Goal: Check status: Check status

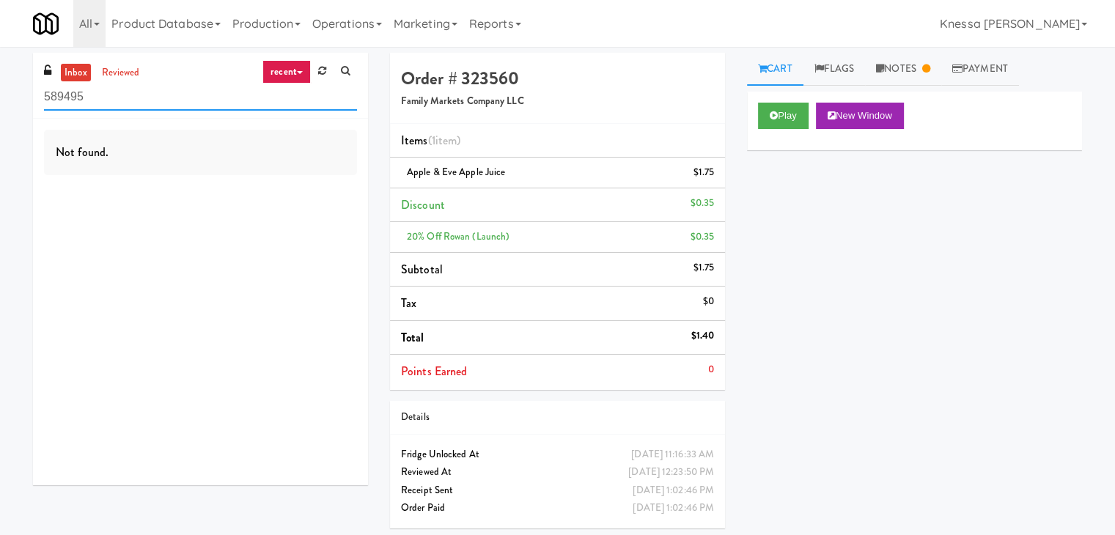
drag, startPoint x: 160, startPoint y: 101, endPoint x: 0, endPoint y: 100, distance: 159.9
click at [0, 100] on div "inbox reviewed recent all unclear take inventory issue suspicious failed recent…" at bounding box center [557, 296] width 1115 height 487
paste input "234 Cooler"
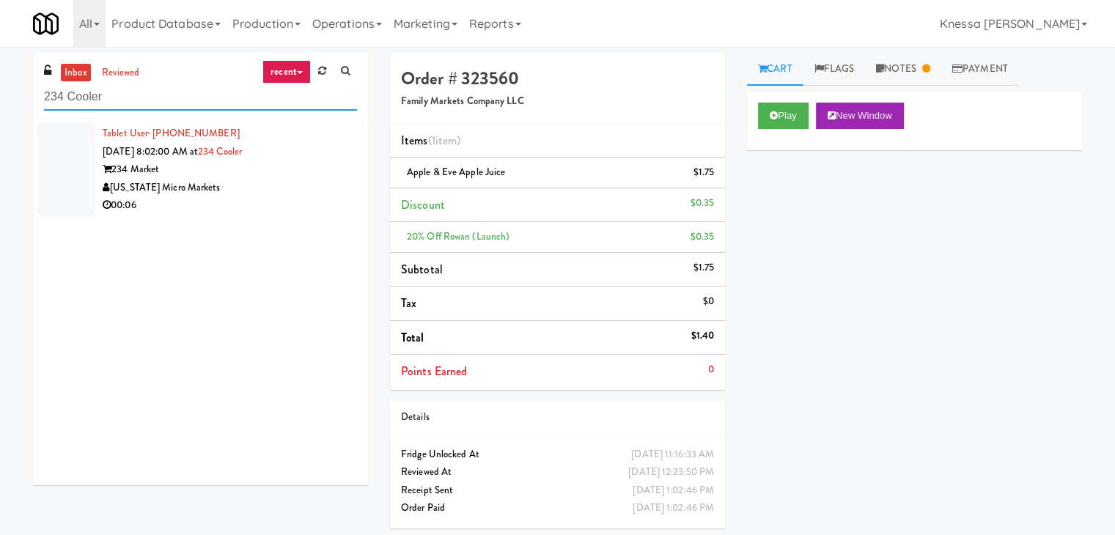
type input "234 Cooler"
click at [274, 197] on div "00:06" at bounding box center [230, 206] width 254 height 18
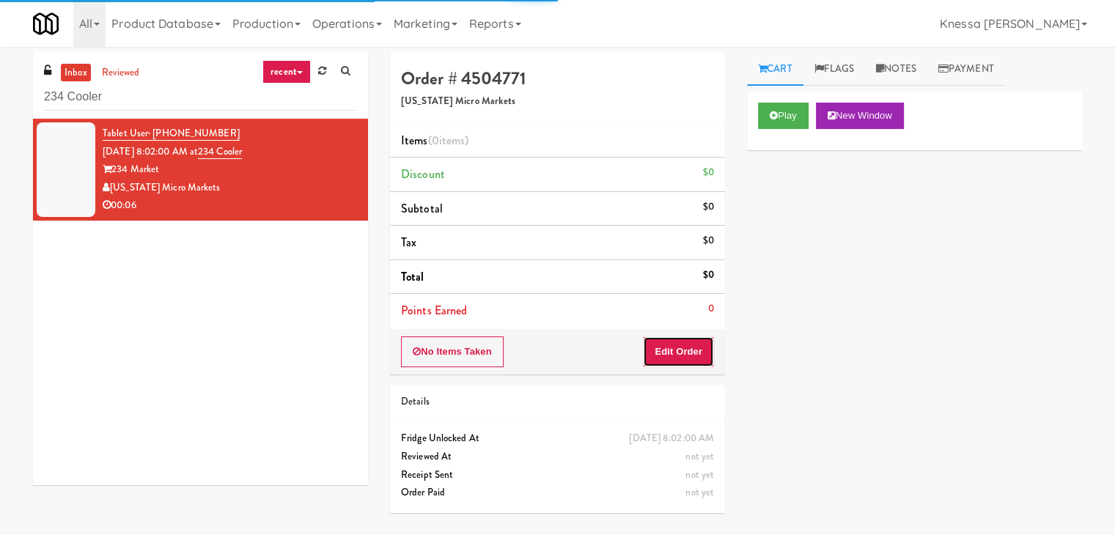
click at [675, 337] on button "Edit Order" at bounding box center [678, 352] width 71 height 31
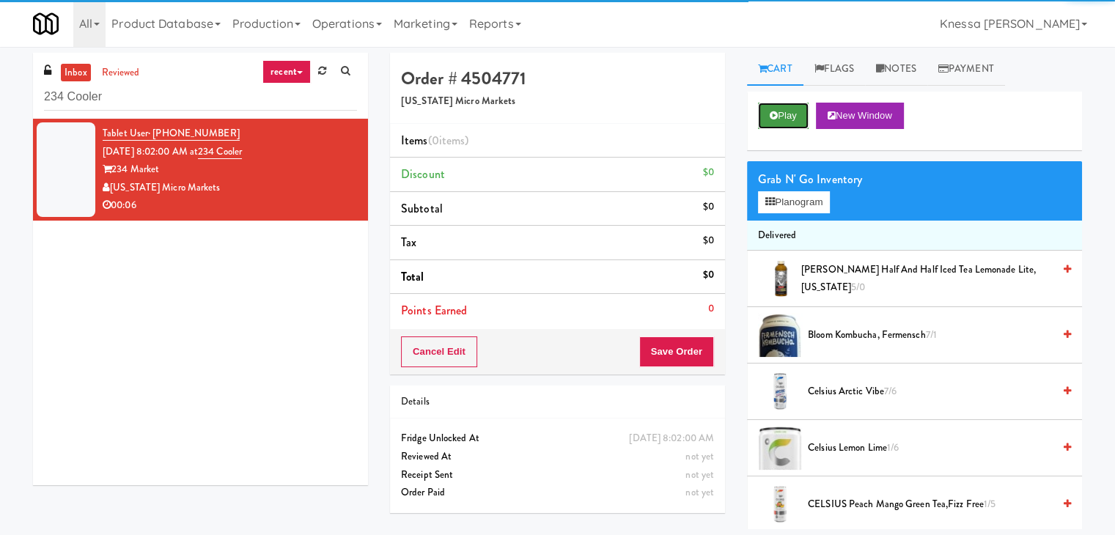
click at [783, 128] on button "Play" at bounding box center [783, 116] width 51 height 26
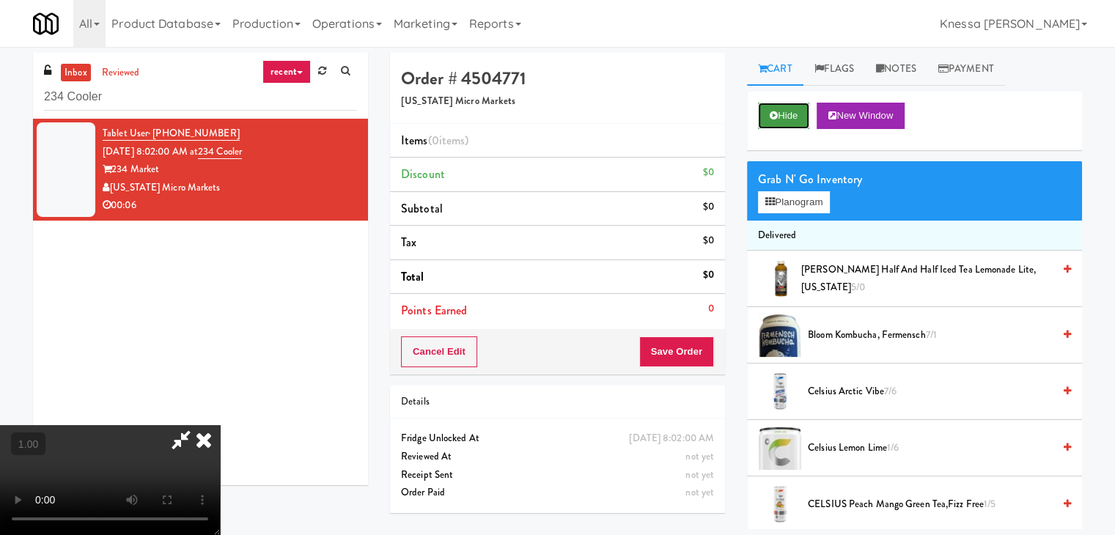
click at [790, 115] on button "Hide" at bounding box center [783, 116] width 51 height 26
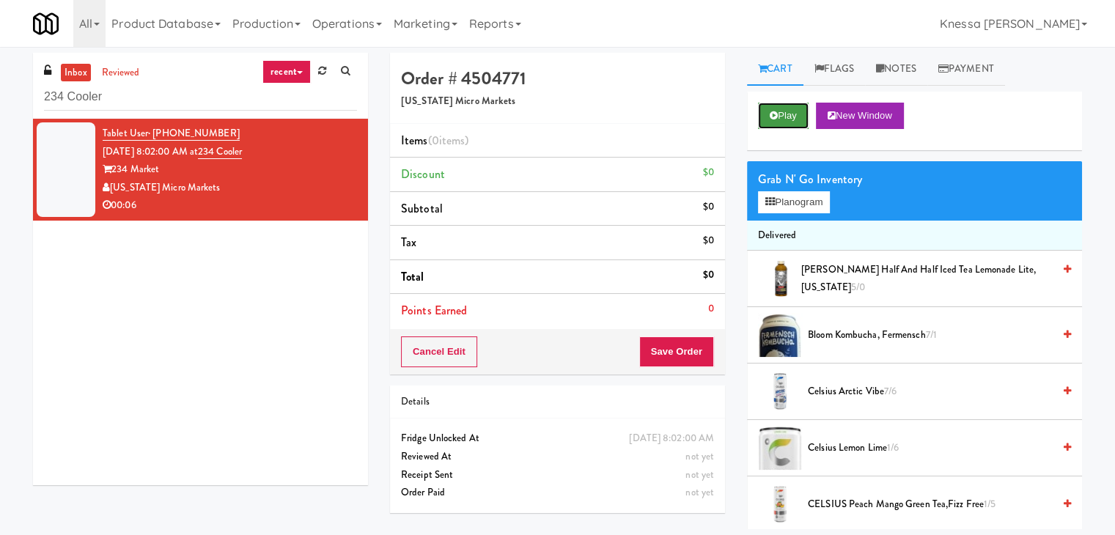
click at [789, 115] on button "Play" at bounding box center [783, 116] width 51 height 26
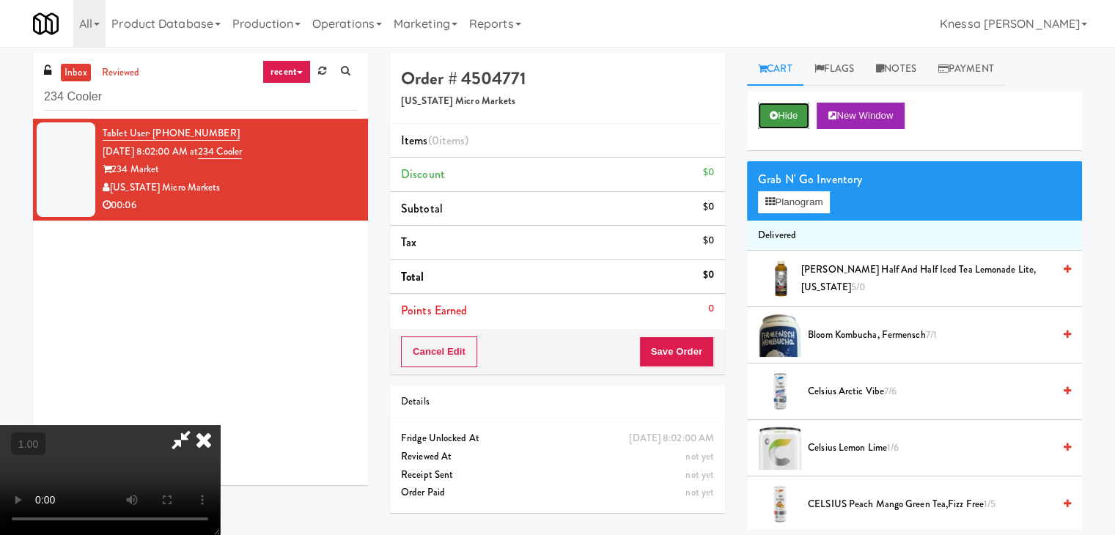
click at [794, 109] on button "Hide" at bounding box center [783, 116] width 51 height 26
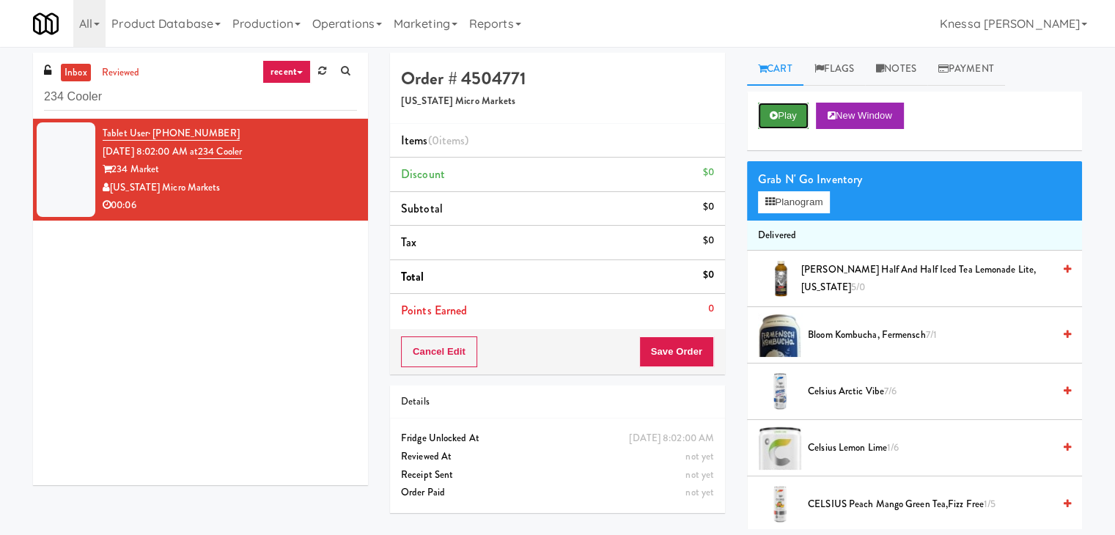
click at [794, 109] on button "Play" at bounding box center [783, 116] width 51 height 26
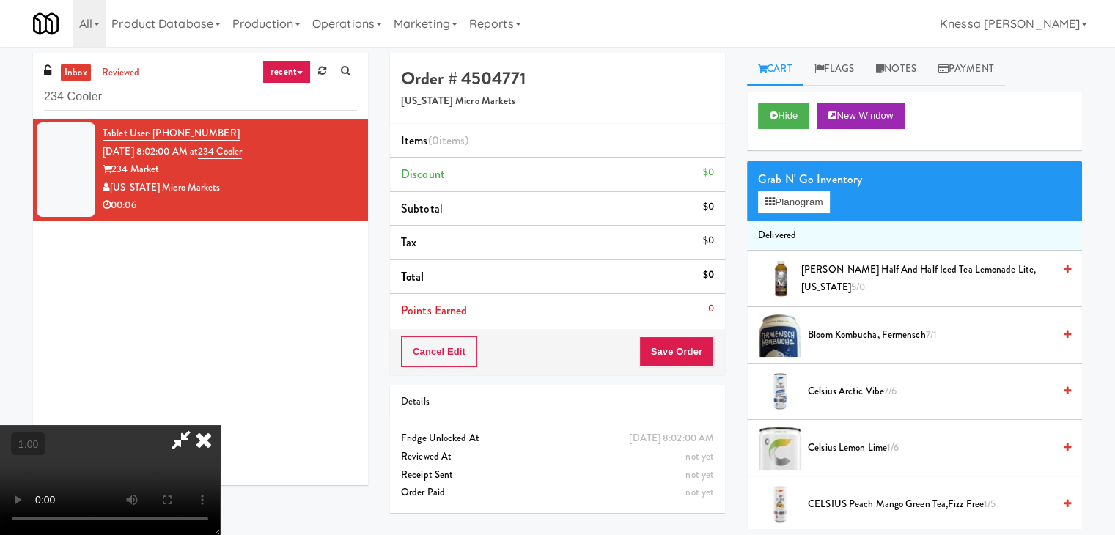
click at [220, 425] on video at bounding box center [110, 480] width 220 height 110
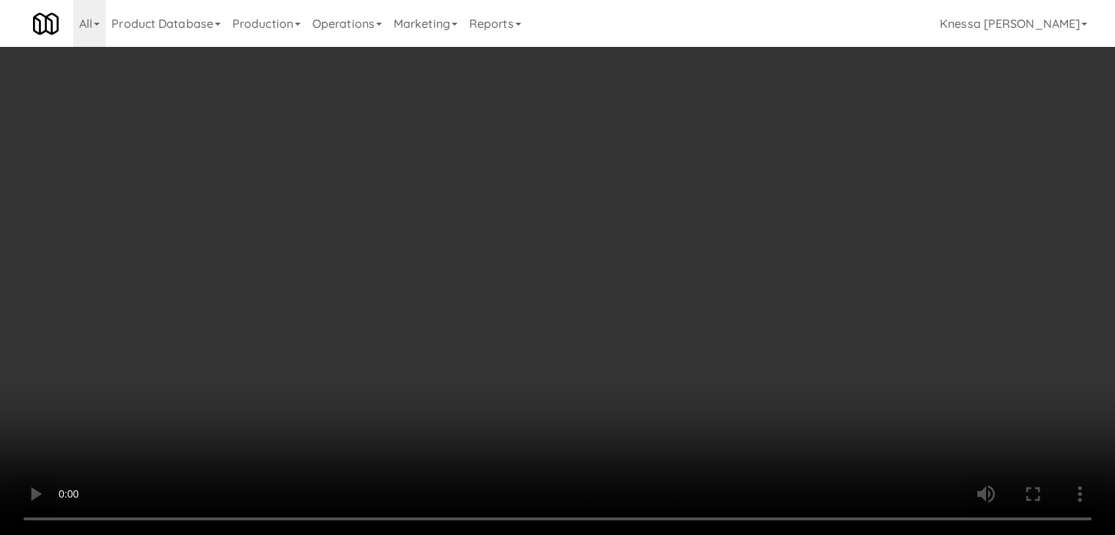
click at [314, 402] on video at bounding box center [557, 267] width 1115 height 535
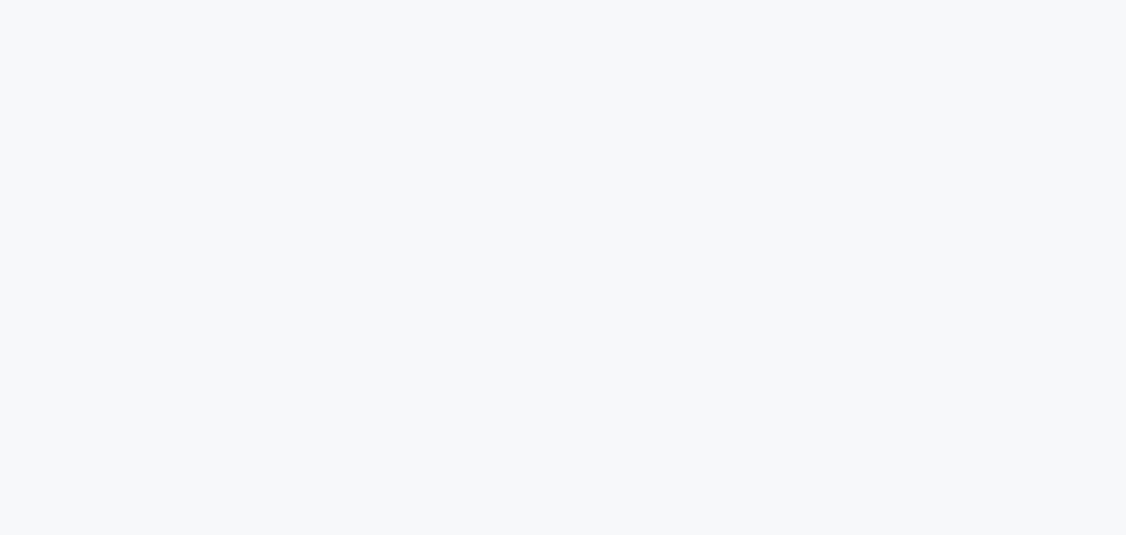
drag, startPoint x: 0, startPoint y: 0, endPoint x: 288, endPoint y: 125, distance: 314.0
click at [306, 53] on html at bounding box center [563, 26] width 1126 height 53
click at [1082, 53] on html at bounding box center [563, 26] width 1126 height 53
